Goal: Check status: Check status

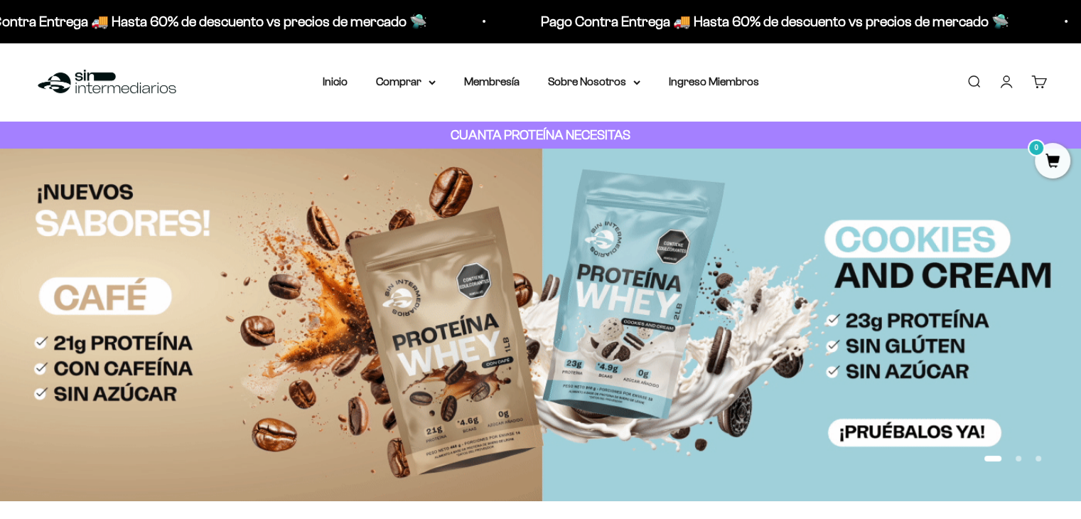
click at [1010, 82] on link "Iniciar sesión" at bounding box center [1007, 82] width 16 height 16
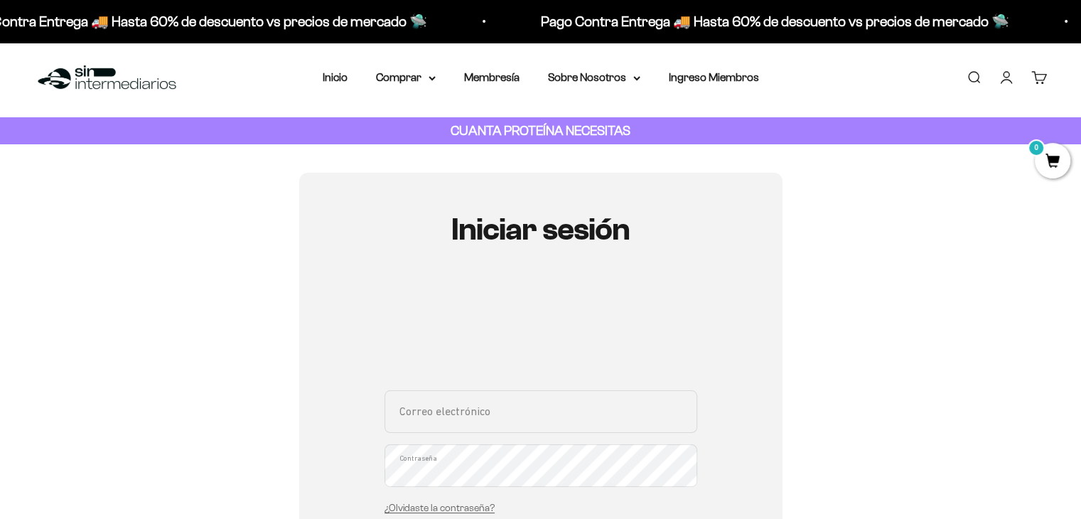
scroll to position [9, 0]
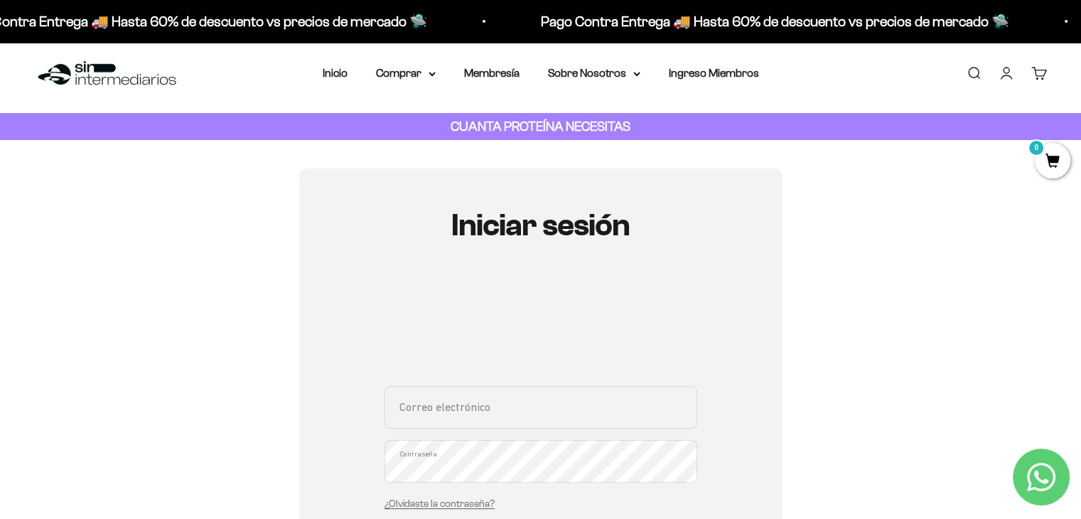
click at [464, 415] on input "Correo electrónico" at bounding box center [541, 407] width 313 height 43
click at [491, 404] on input "Correo electrónico" at bounding box center [541, 407] width 313 height 43
type input "[EMAIL_ADDRESS][DOMAIN_NAME]"
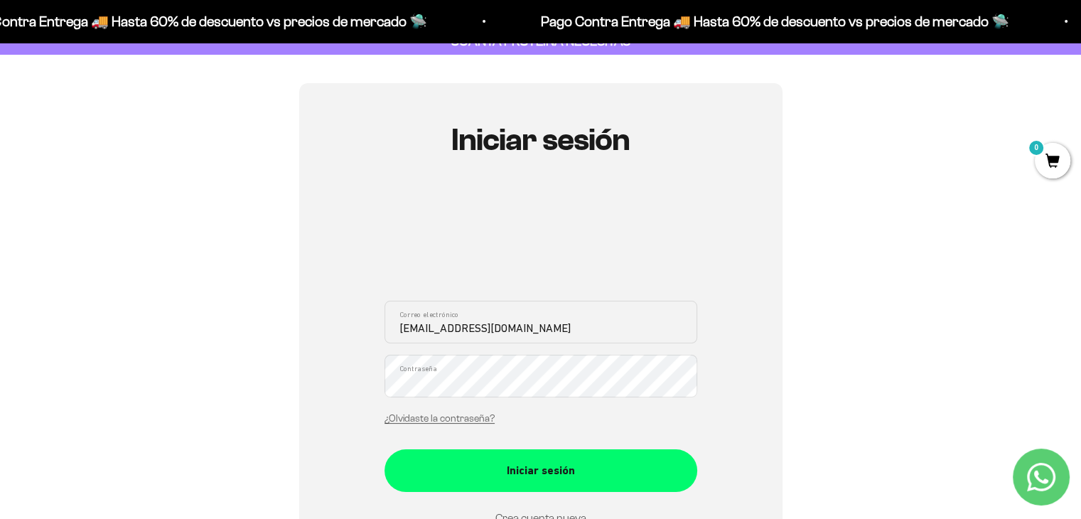
scroll to position [95, 0]
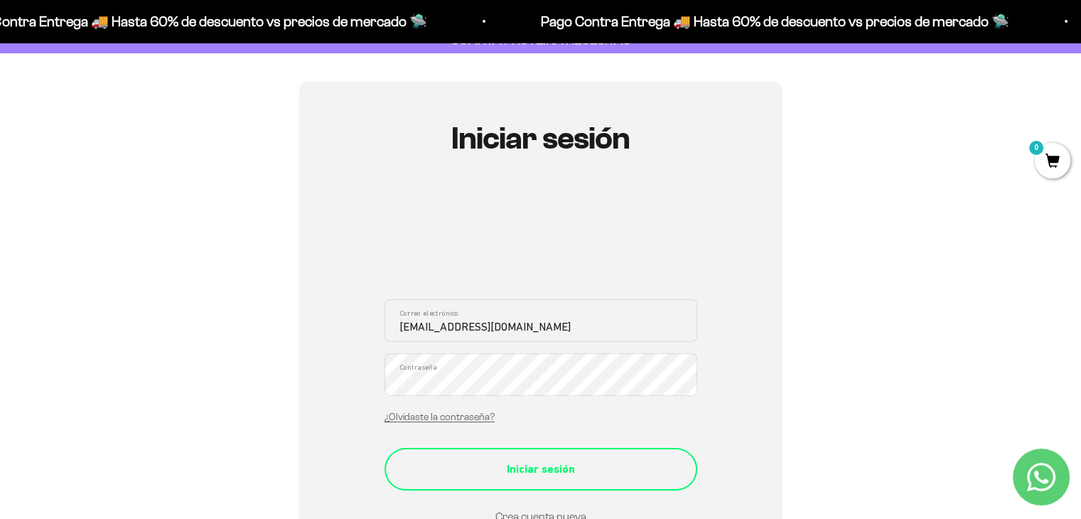
click at [561, 477] on div "Iniciar sesión" at bounding box center [541, 469] width 256 height 18
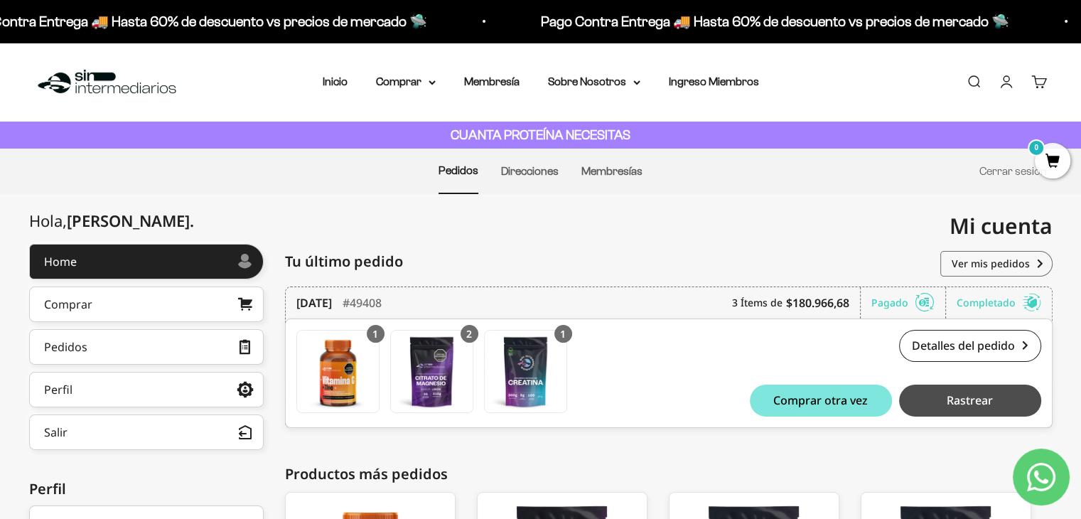
click at [944, 396] on button "Rastrear" at bounding box center [970, 401] width 142 height 32
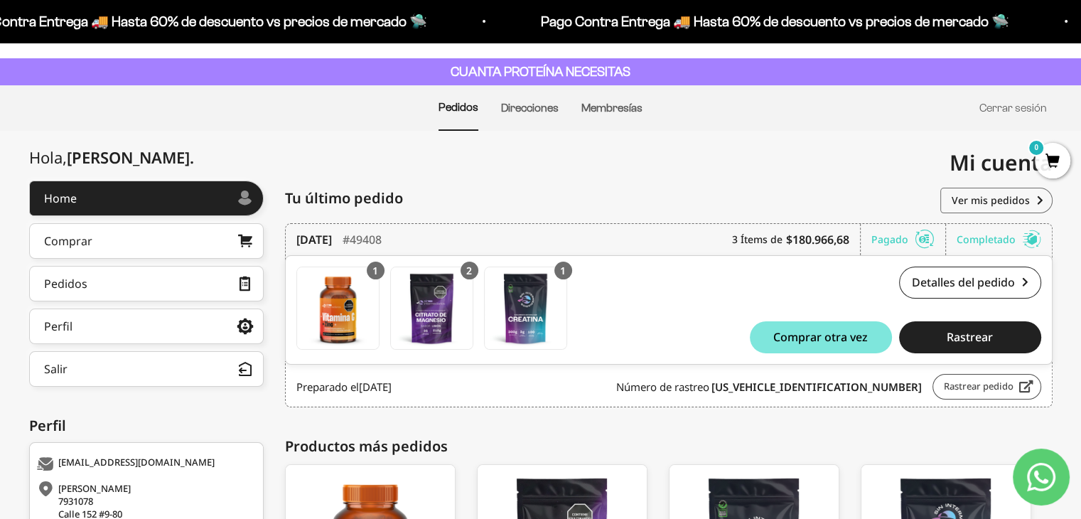
scroll to position [69, 0]
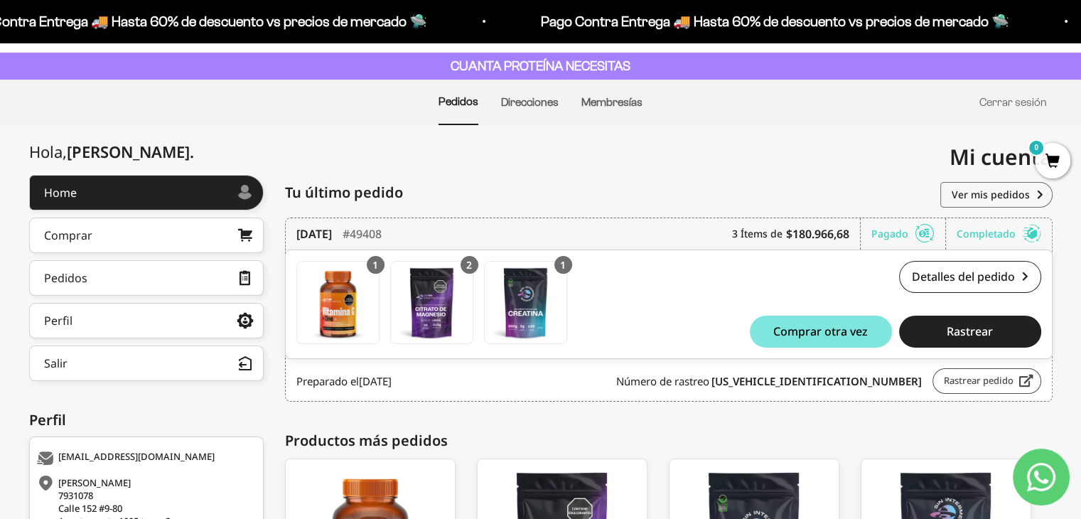
click at [969, 373] on link "Rastrear pedido" at bounding box center [987, 381] width 109 height 26
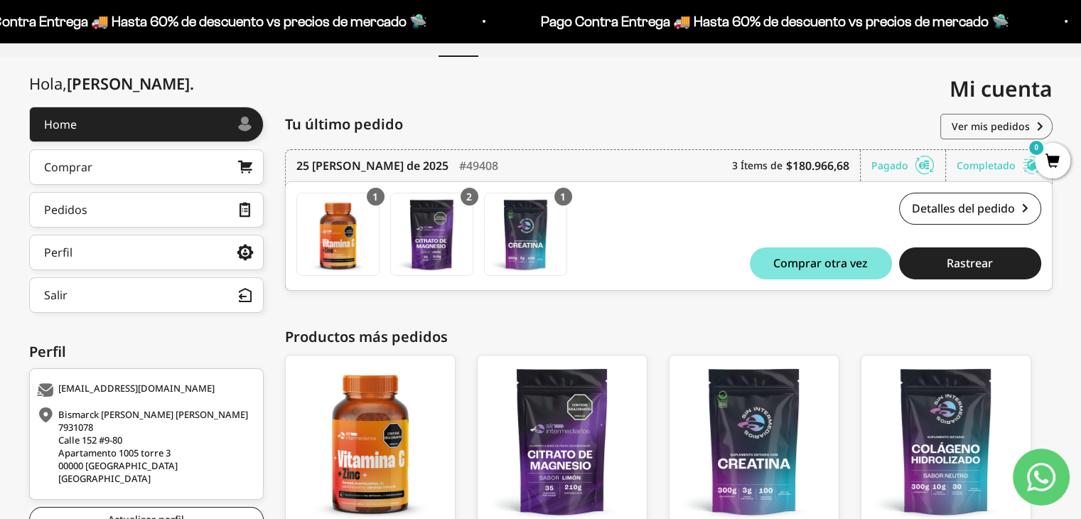
scroll to position [138, 0]
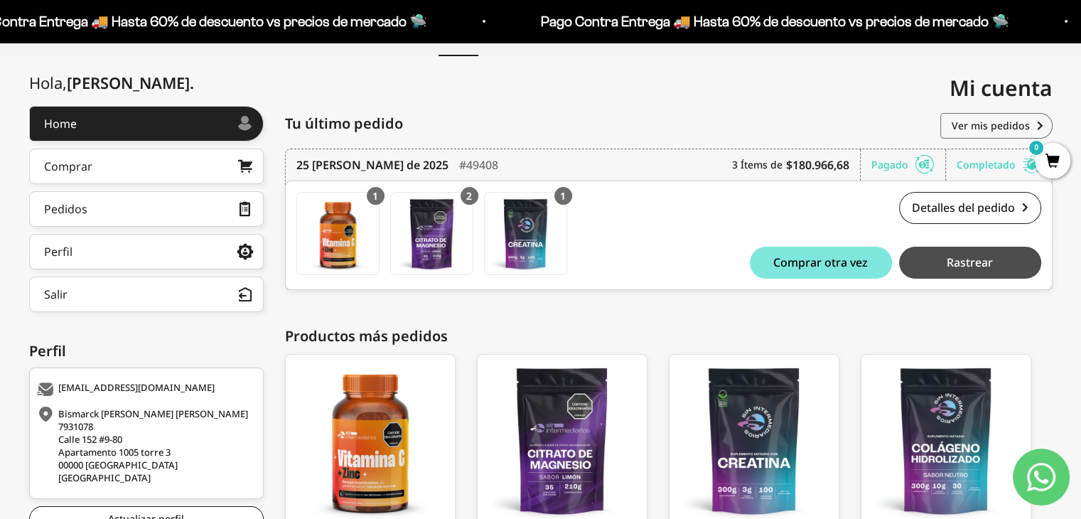
click at [941, 257] on button "Rastrear" at bounding box center [970, 263] width 142 height 32
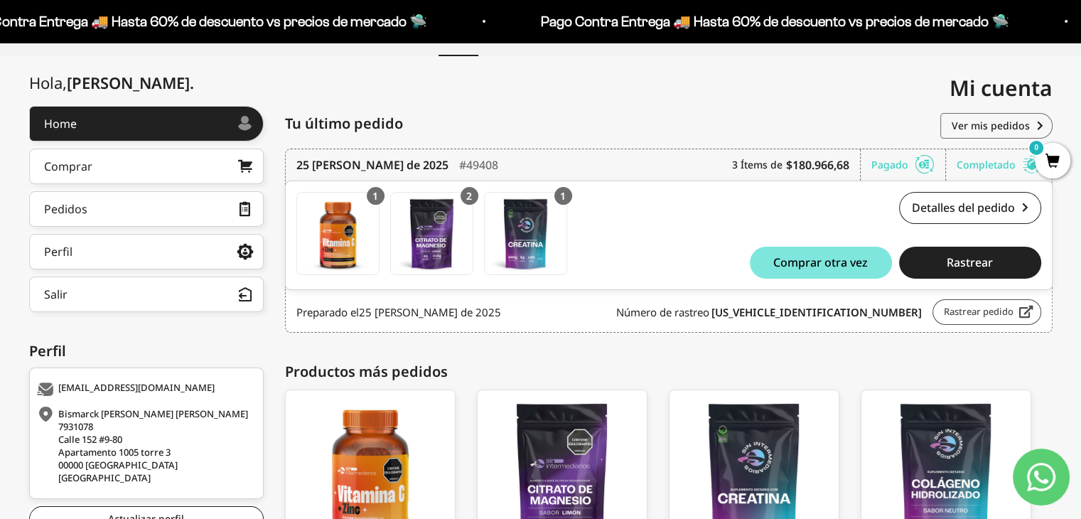
click at [980, 308] on link "Rastrear pedido" at bounding box center [987, 312] width 109 height 26
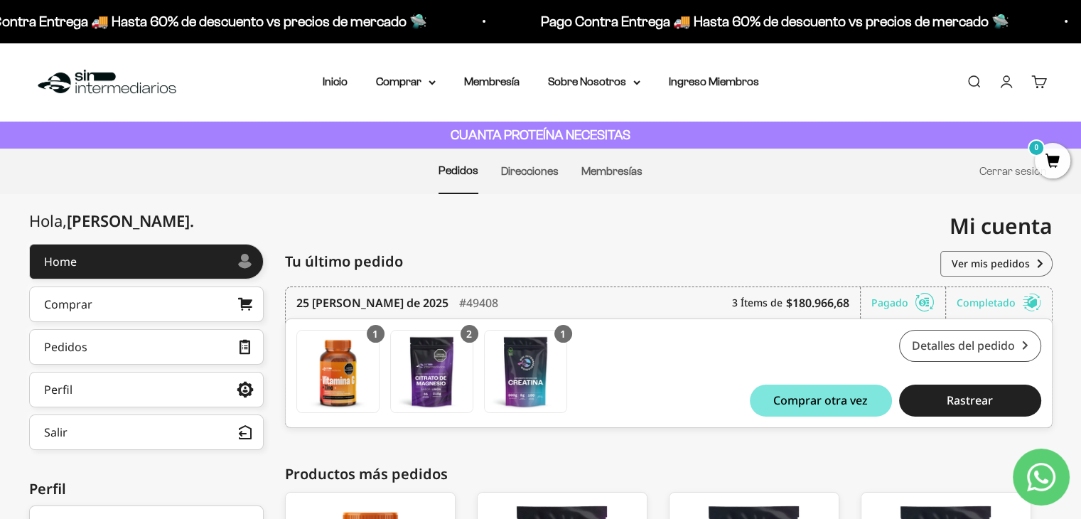
click at [980, 339] on link "Detalles del pedido" at bounding box center [970, 346] width 142 height 32
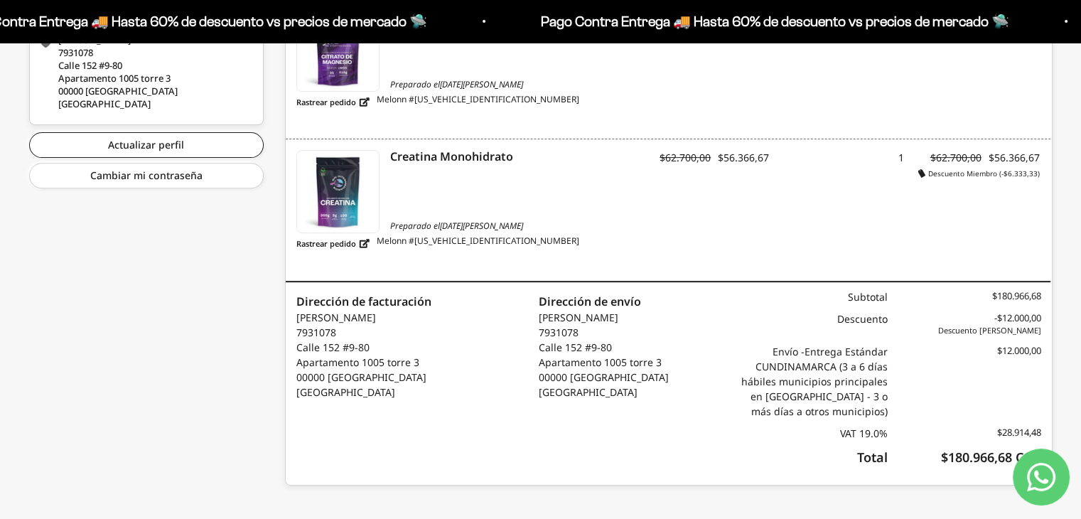
scroll to position [529, 0]
